Goal: Ask a question

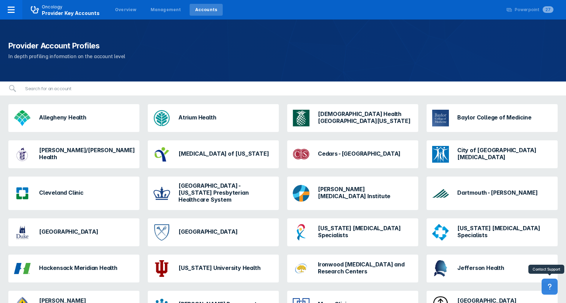
click at [549, 285] on icon at bounding box center [549, 287] width 8 height 8
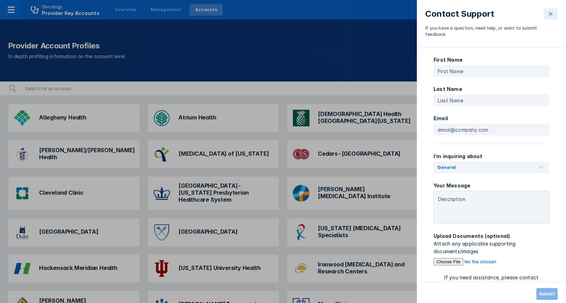
click at [366, 76] on div "Contact Support If you have a question, need help, or want to submit feedback F…" at bounding box center [283, 151] width 566 height 303
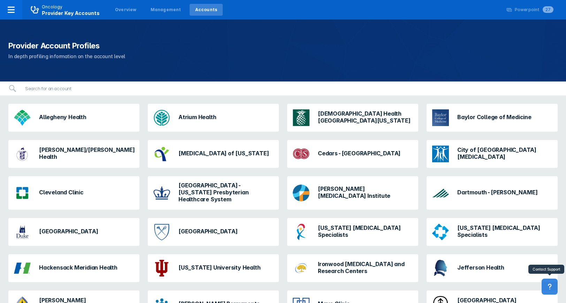
click at [549, 288] on icon at bounding box center [549, 287] width 8 height 8
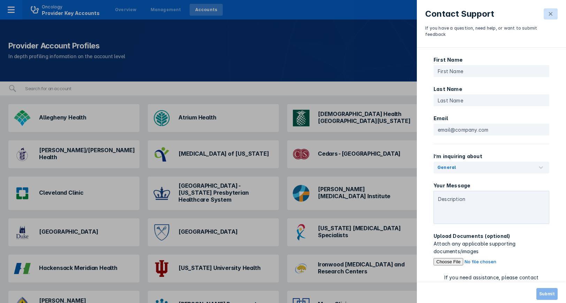
click at [547, 12] on button at bounding box center [550, 13] width 14 height 11
